Goal: Task Accomplishment & Management: Use online tool/utility

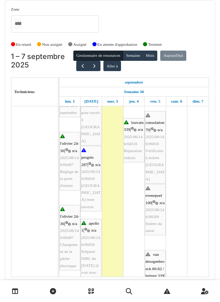
scroll to position [122, 0]
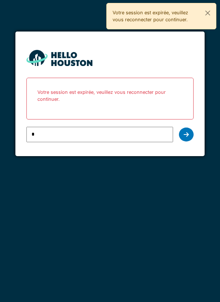
type input "**********"
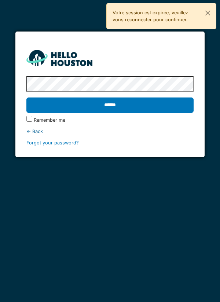
click at [34, 122] on label "Remember me" at bounding box center [50, 120] width 32 height 7
click at [106, 104] on input "******" at bounding box center [109, 104] width 167 height 15
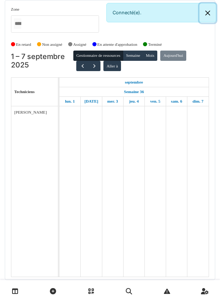
click at [207, 15] on button "Close" at bounding box center [207, 12] width 16 height 19
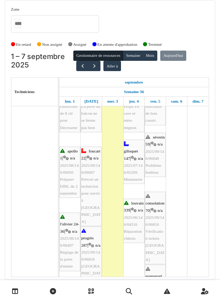
scroll to position [40, 0]
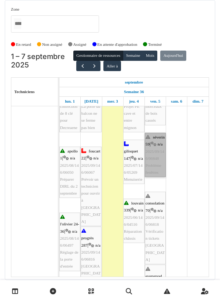
click at [154, 170] on link "séverin 59 | n/a 2025/09/146/06848 Problème fenêtres" at bounding box center [155, 155] width 21 height 44
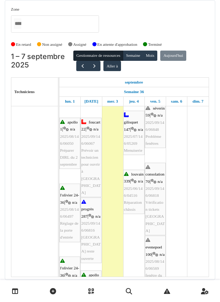
scroll to position [0, 0]
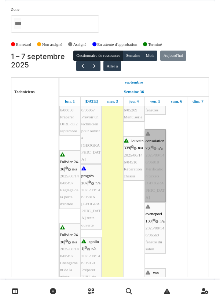
click at [154, 165] on link "consolation 70 | n/a 2025/09/146/06818 Vérification tickets Charlotte" at bounding box center [155, 165] width 21 height 73
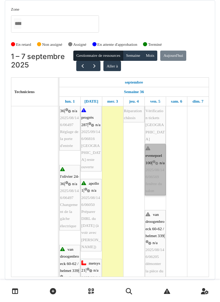
click at [152, 183] on link "evenepoel 100 | n/a 2025/08/146/06569 fenêtre du salon" at bounding box center [155, 169] width 21 height 51
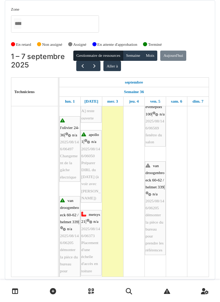
scroll to position [216, 0]
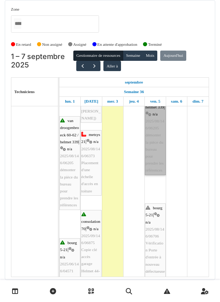
click at [152, 162] on link "van droogenbroeck 60-62 / helmet 339 | n/a 2025/08/146/06205 démonter la pièce …" at bounding box center [155, 127] width 21 height 93
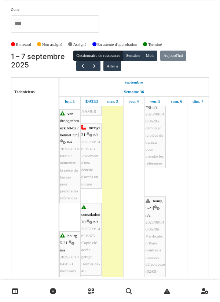
scroll to position [296, 0]
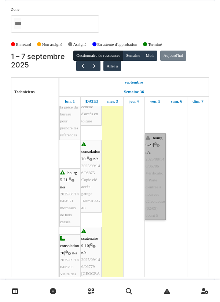
click at [158, 183] on link "bourg 5-21 | n/a 2025/08/146/06706 Vérification Porte d'entrée à nouveau défect…" at bounding box center [155, 176] width 21 height 86
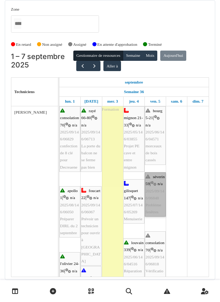
click at [153, 199] on link "séverin 59 | n/a 2025/09/146/06848 Problème fenêtres" at bounding box center [155, 194] width 21 height 44
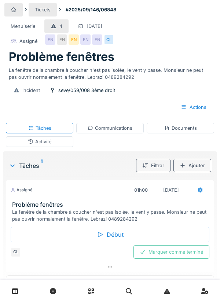
click at [101, 236] on icon at bounding box center [99, 235] width 7 height 6
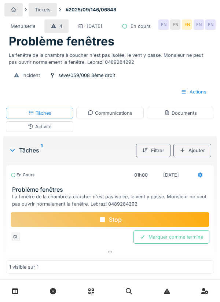
click at [179, 117] on div "Documents" at bounding box center [180, 113] width 33 height 7
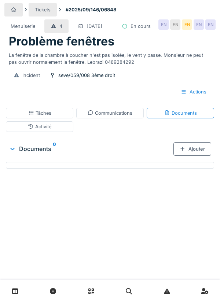
click at [187, 156] on div "Ajouter" at bounding box center [192, 149] width 38 height 14
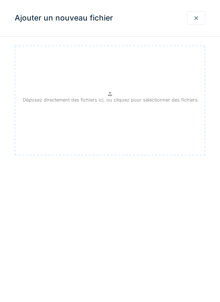
click at [116, 99] on p "Déposez directement des fichiers ici, ou cliquez pour sélectionner des fichiers" at bounding box center [110, 99] width 175 height 7
type input "**********"
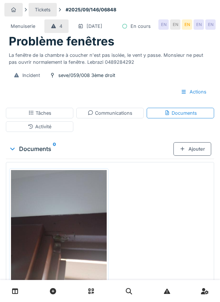
click at [193, 156] on div "Ajouter" at bounding box center [192, 149] width 38 height 14
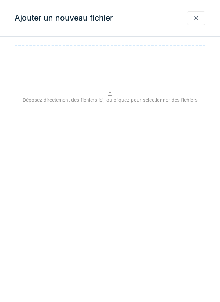
click at [112, 98] on p "Déposez directement des fichiers ici, ou cliquez pour sélectionner des fichiers" at bounding box center [110, 99] width 175 height 7
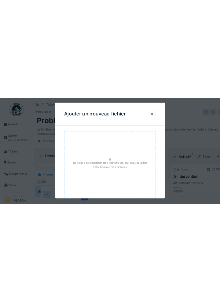
scroll to position [5, 0]
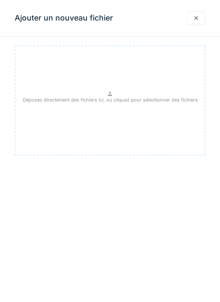
type input "**********"
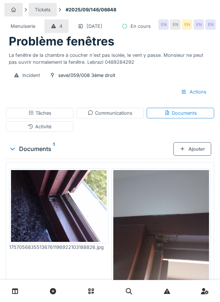
click at [198, 156] on div "Ajouter" at bounding box center [192, 149] width 38 height 14
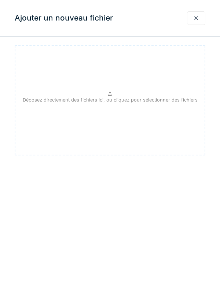
click at [106, 90] on div "Déposez directement des fichiers ici, ou cliquez pour sélectionner des fichiers" at bounding box center [110, 100] width 191 height 110
type input "**********"
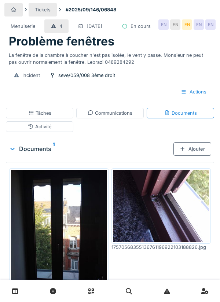
click at [191, 156] on div "Ajouter" at bounding box center [192, 149] width 38 height 14
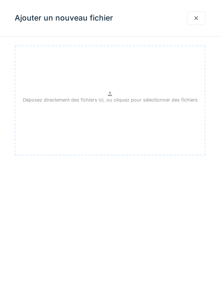
click at [113, 95] on div "Déposez directement des fichiers ici, ou cliquez pour sélectionner des fichiers" at bounding box center [110, 100] width 191 height 110
type input "**********"
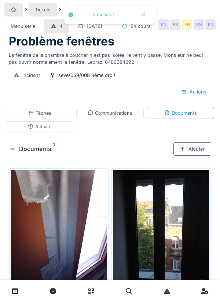
click at [196, 156] on div "Ajouter" at bounding box center [192, 149] width 38 height 14
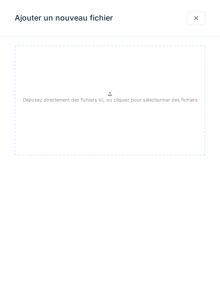
click at [118, 100] on p "Déposez directement des fichiers ici, ou cliquez pour sélectionner des fichiers" at bounding box center [110, 99] width 175 height 7
type input "**********"
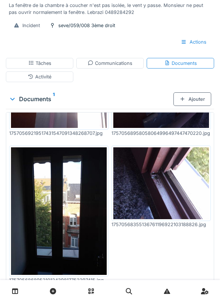
scroll to position [132, 0]
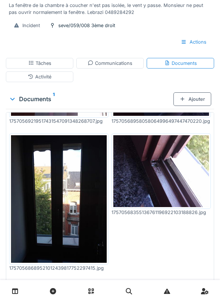
click at [106, 67] on div "Communications" at bounding box center [110, 63] width 45 height 7
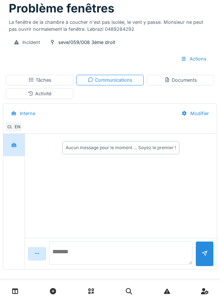
click at [85, 265] on textarea at bounding box center [120, 252] width 143 height 23
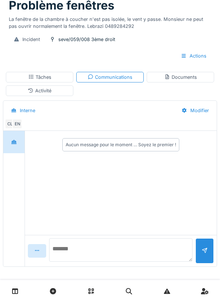
scroll to position [52, 0]
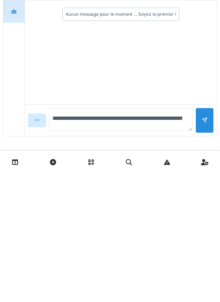
click at [107, 247] on textarea "**********" at bounding box center [120, 248] width 143 height 23
click at [145, 257] on textarea "**********" at bounding box center [120, 248] width 143 height 23
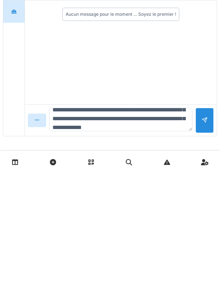
scroll to position [26, 0]
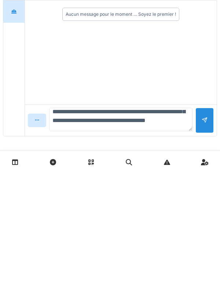
type textarea "**********"
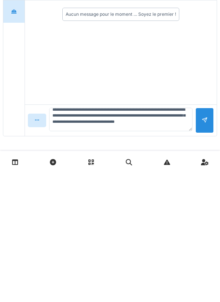
click at [208, 254] on div at bounding box center [204, 249] width 18 height 25
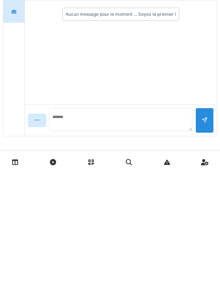
scroll to position [0, 0]
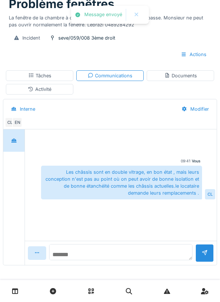
click at [86, 251] on textarea at bounding box center [120, 252] width 143 height 16
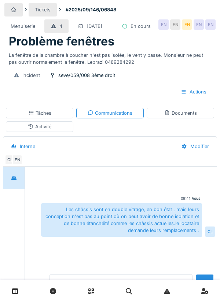
click at [59, 118] on div "Tâches" at bounding box center [39, 113] width 67 height 11
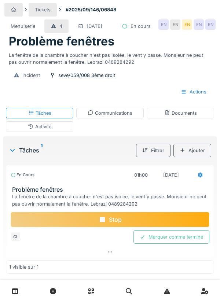
click at [200, 178] on div at bounding box center [200, 175] width 6 height 7
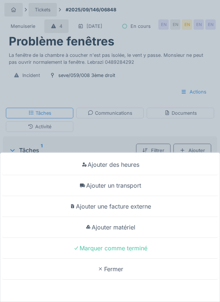
click at [129, 188] on div "Ajouter un transport" at bounding box center [110, 185] width 216 height 21
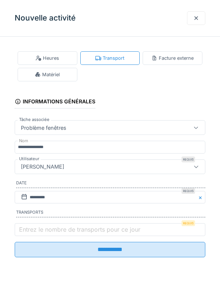
click at [49, 228] on label "Entrez le nombre de transports pour ce jour" at bounding box center [80, 229] width 124 height 9
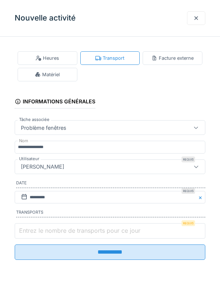
click at [49, 228] on input "Entrez le nombre de transports pour ce jour" at bounding box center [110, 230] width 191 height 15
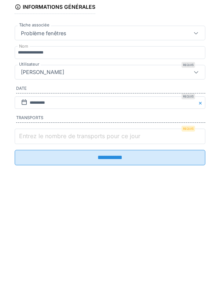
scroll to position [18, 0]
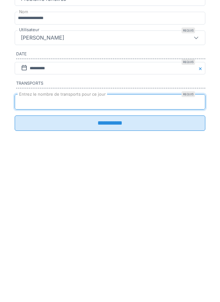
type input "*"
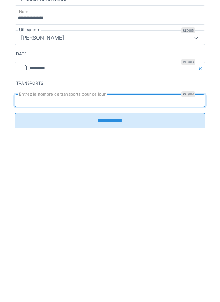
click at [114, 253] on input "**********" at bounding box center [110, 249] width 191 height 15
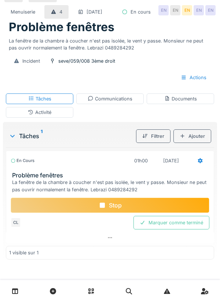
click at [117, 213] on div "Stop" at bounding box center [110, 205] width 199 height 15
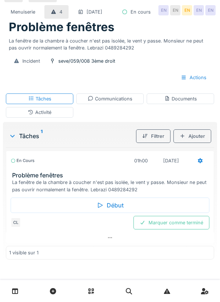
click at [169, 229] on div "Marquer comme terminé" at bounding box center [171, 223] width 76 height 14
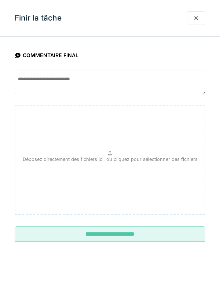
click at [122, 233] on input "**********" at bounding box center [110, 233] width 191 height 15
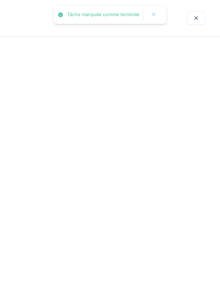
scroll to position [7, 0]
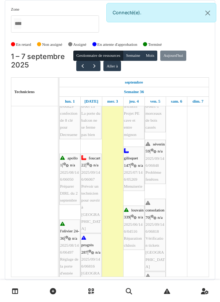
scroll to position [40, 0]
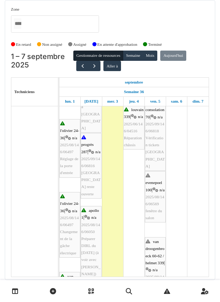
scroll to position [133, 0]
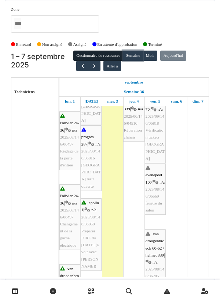
click at [132, 57] on button "Semaine" at bounding box center [133, 56] width 20 height 10
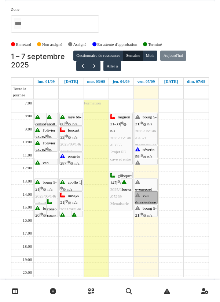
click at [146, 198] on link "van droogenbroeck 60-62 / helmet 339 | n/a 2025/08/146/06205 démonter la pièce …" at bounding box center [146, 197] width 23 height 12
click at [144, 184] on link "evenepoel 100 | n/a 2025/08/146/06569 fenêtre du salon" at bounding box center [146, 184] width 23 height 13
click at [0, 0] on div at bounding box center [0, 0] width 0 height 0
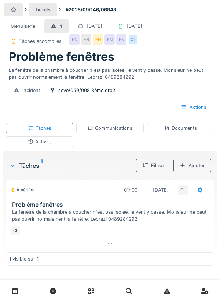
click at [39, 142] on div "Activité" at bounding box center [39, 141] width 23 height 7
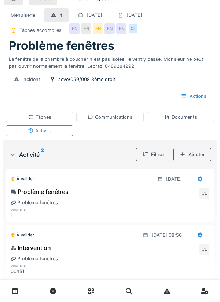
scroll to position [11, 0]
click at [217, 302] on div at bounding box center [110, 291] width 220 height 22
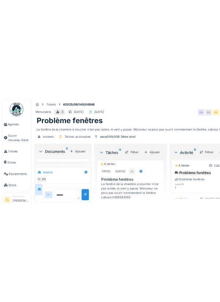
scroll to position [128, 0]
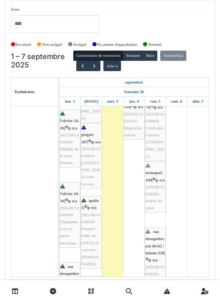
scroll to position [143, 0]
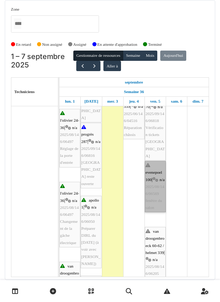
click at [150, 192] on link "evenepoel 100 | n/a 2025/08/146/06569 fenêtre du salon" at bounding box center [155, 186] width 21 height 51
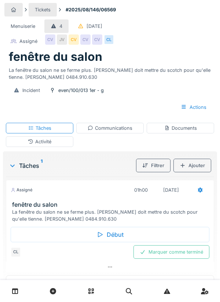
click at [113, 236] on div "Début" at bounding box center [110, 234] width 199 height 15
